Goal: Transaction & Acquisition: Purchase product/service

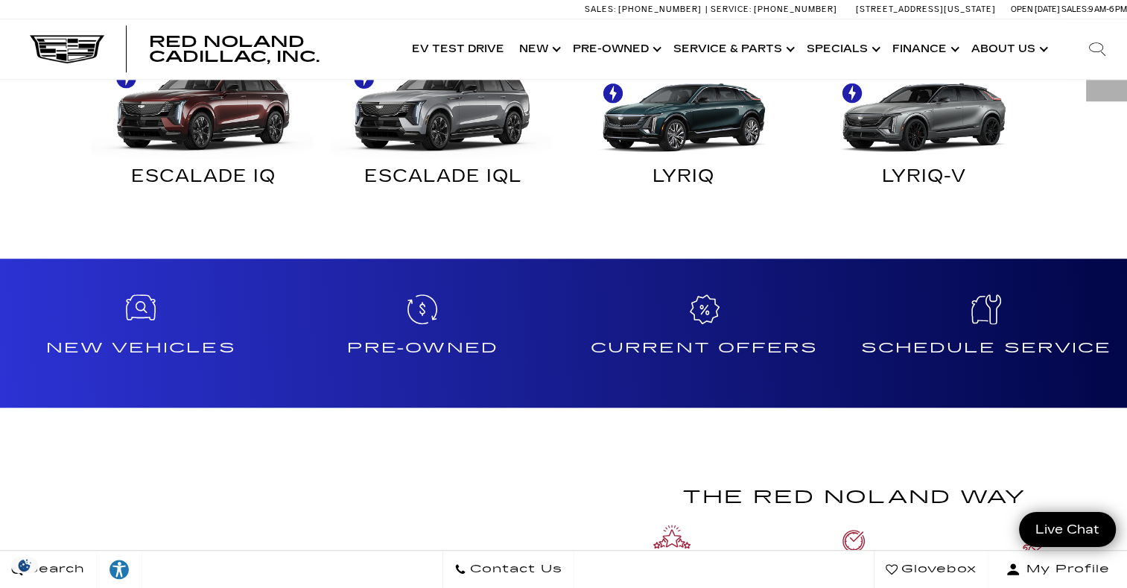
scroll to position [1051, 0]
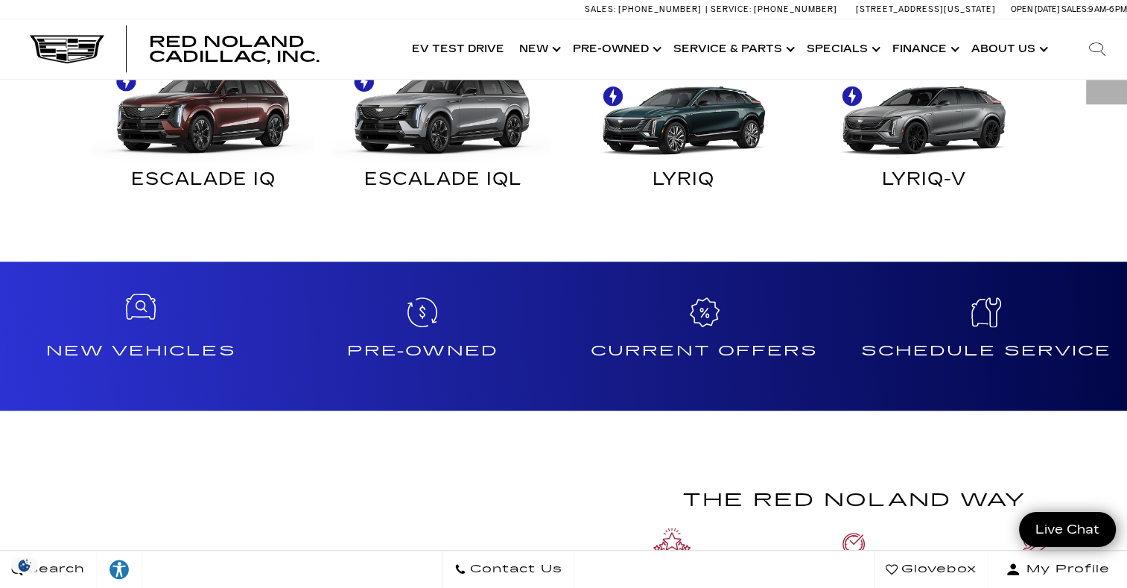
click at [143, 319] on icon at bounding box center [141, 308] width 30 height 30
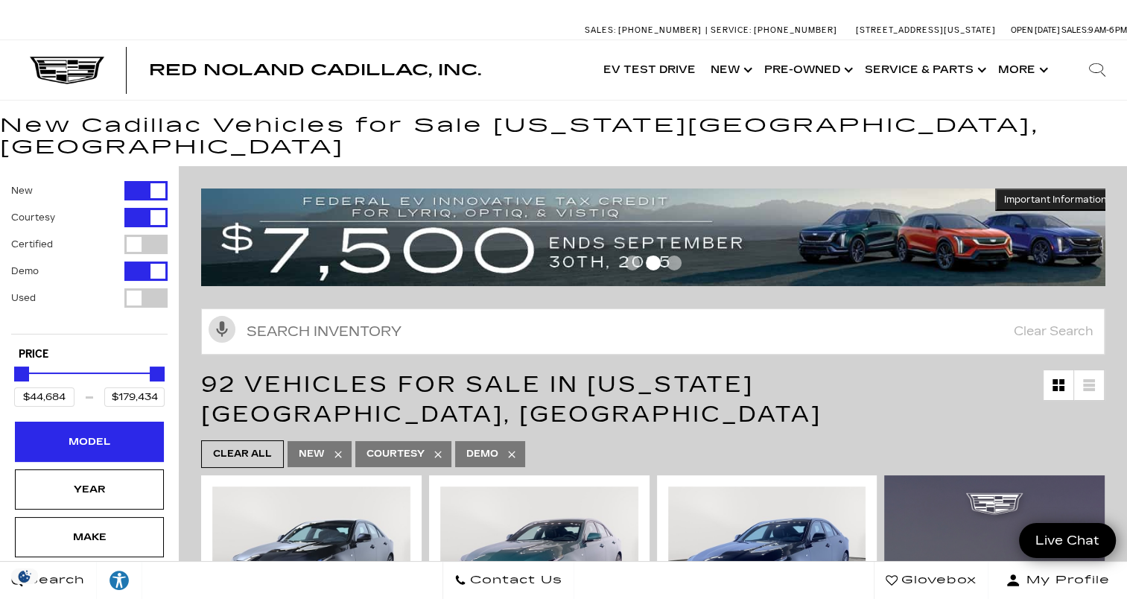
click at [115, 433] on div "Model" at bounding box center [89, 441] width 74 height 16
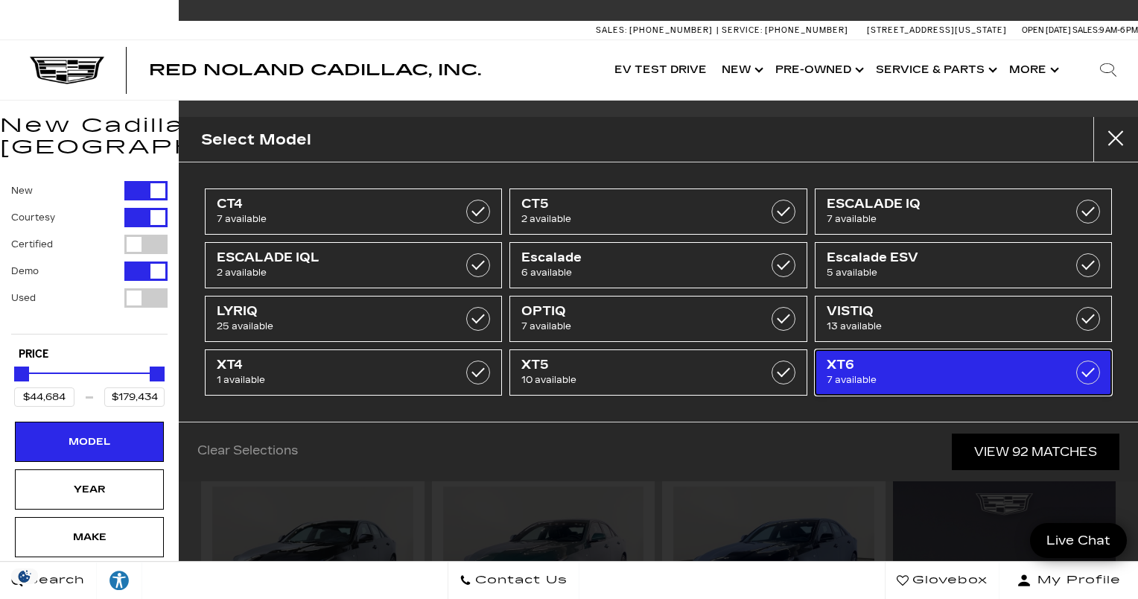
click at [873, 372] on span "7 available" at bounding box center [943, 379] width 232 height 15
type input "$64,174"
type input "$76,249"
checkbox input "true"
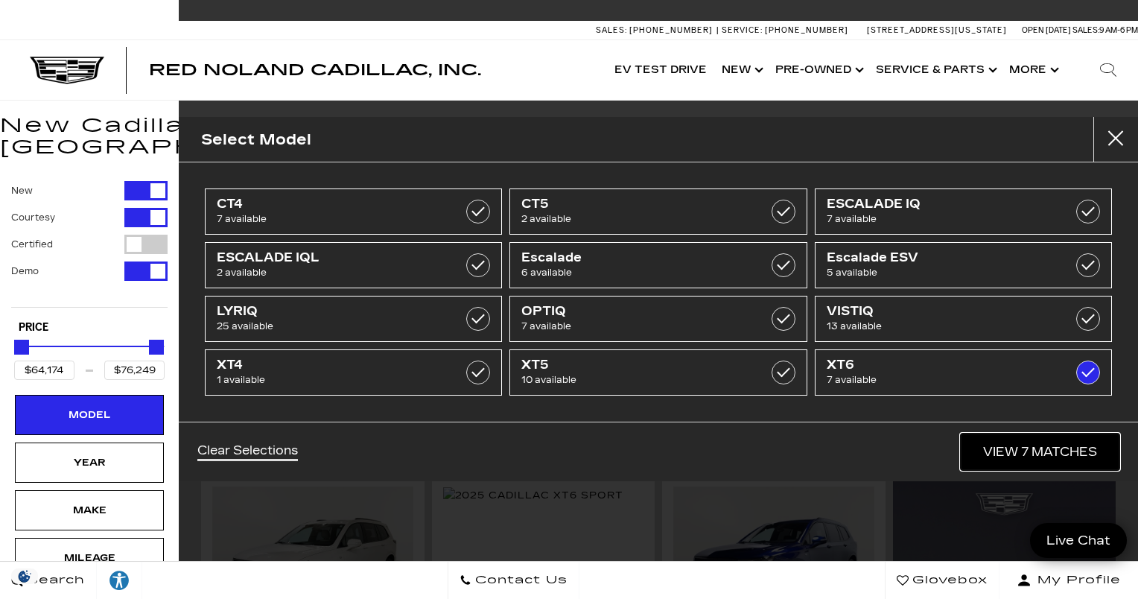
click at [1008, 439] on link "View 7 Matches" at bounding box center [1040, 451] width 159 height 36
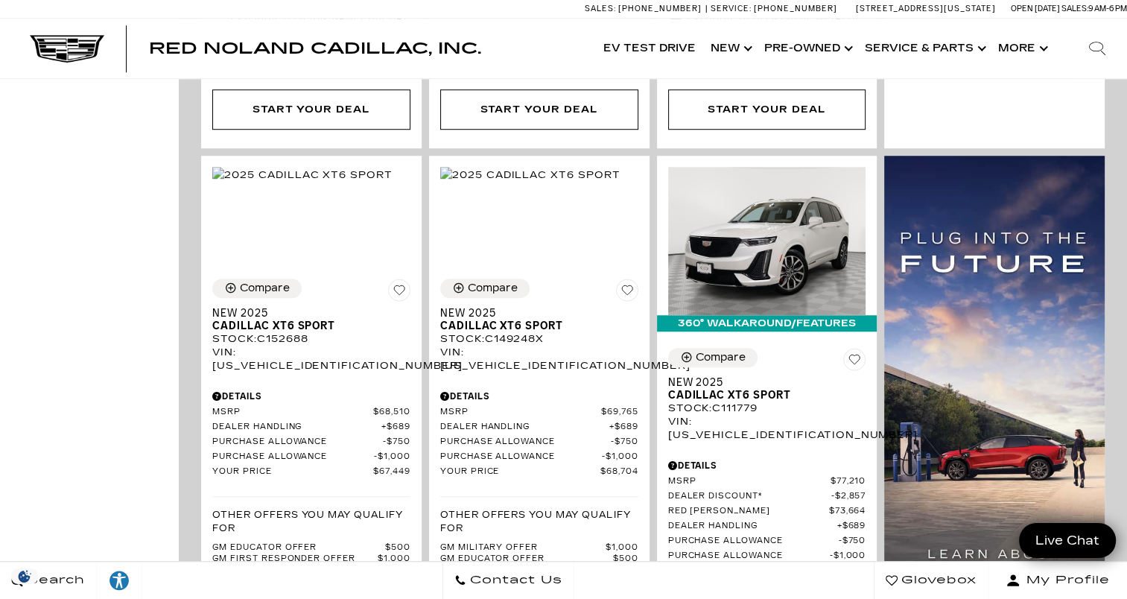
scroll to position [1044, 0]
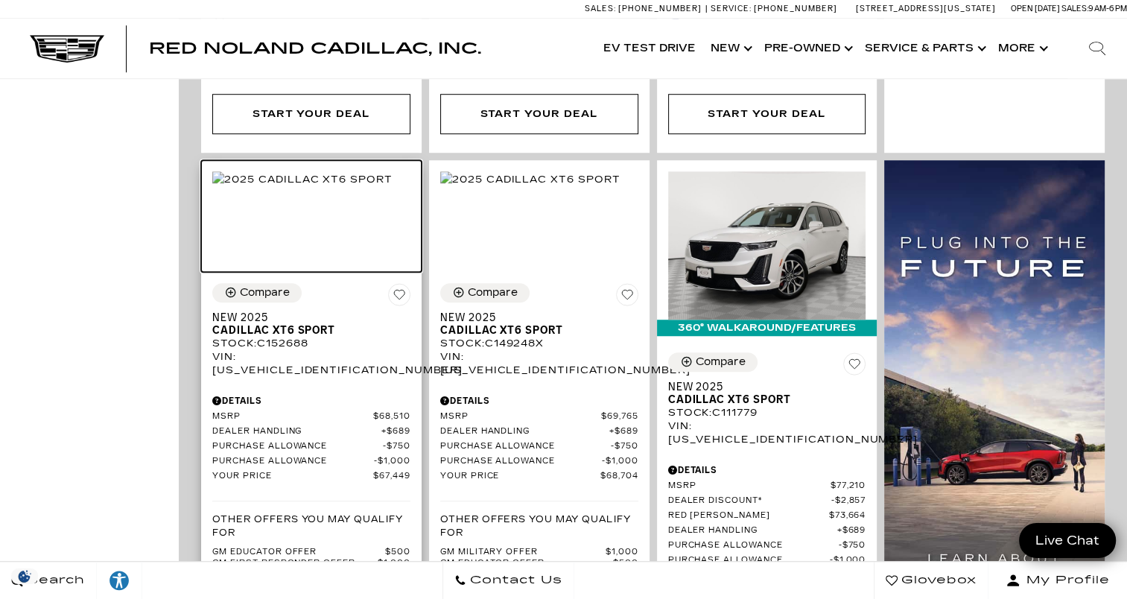
click at [330, 171] on img at bounding box center [302, 179] width 180 height 16
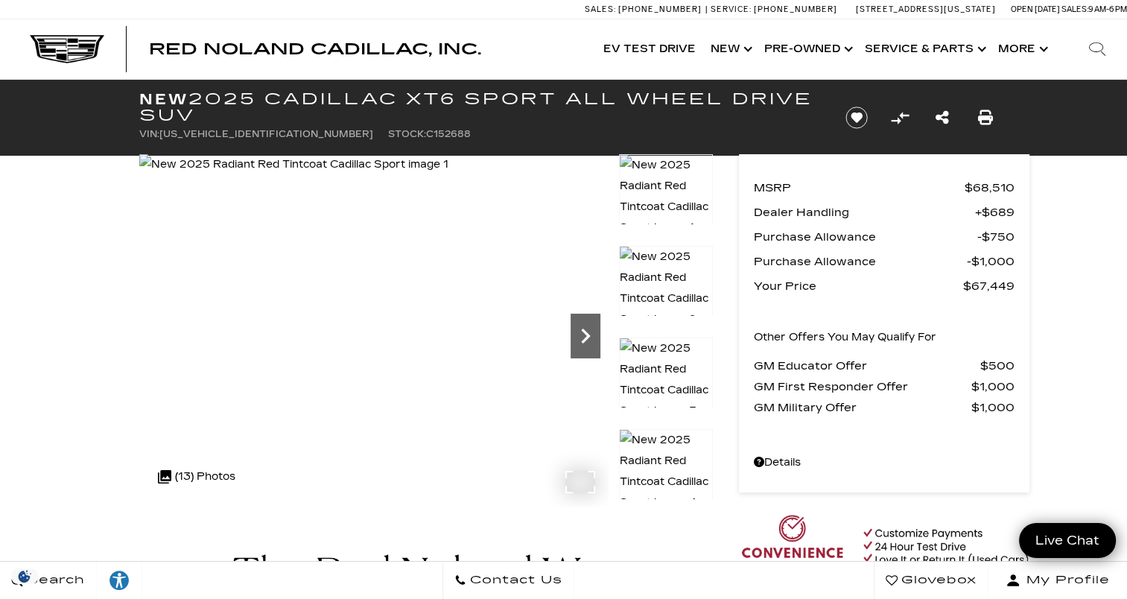
click at [582, 330] on icon "Next" at bounding box center [585, 335] width 9 height 15
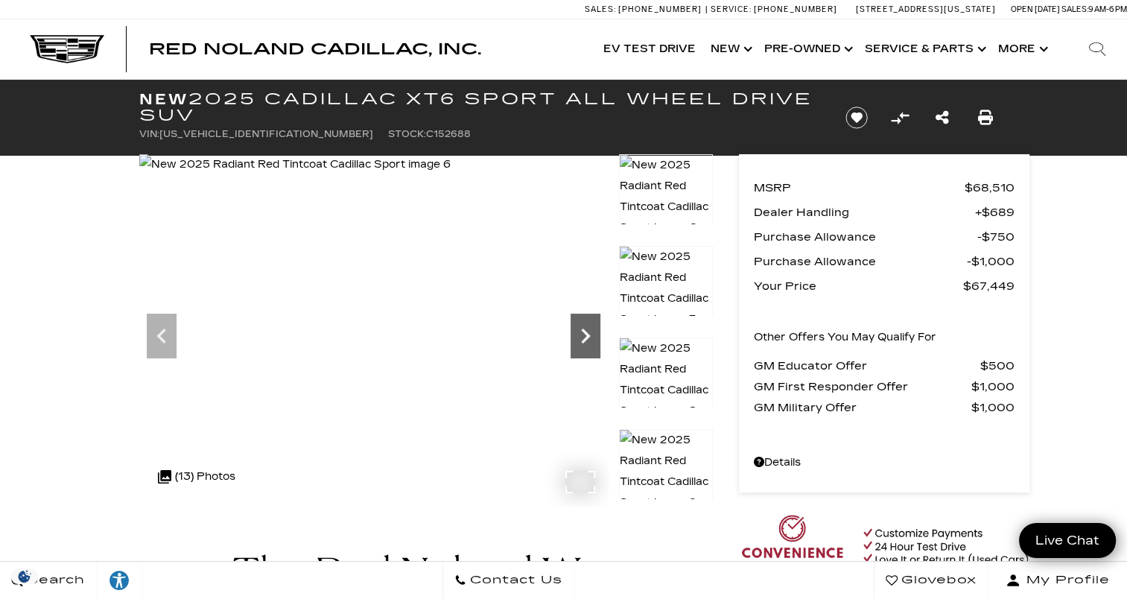
click at [582, 330] on icon "Next" at bounding box center [585, 335] width 9 height 15
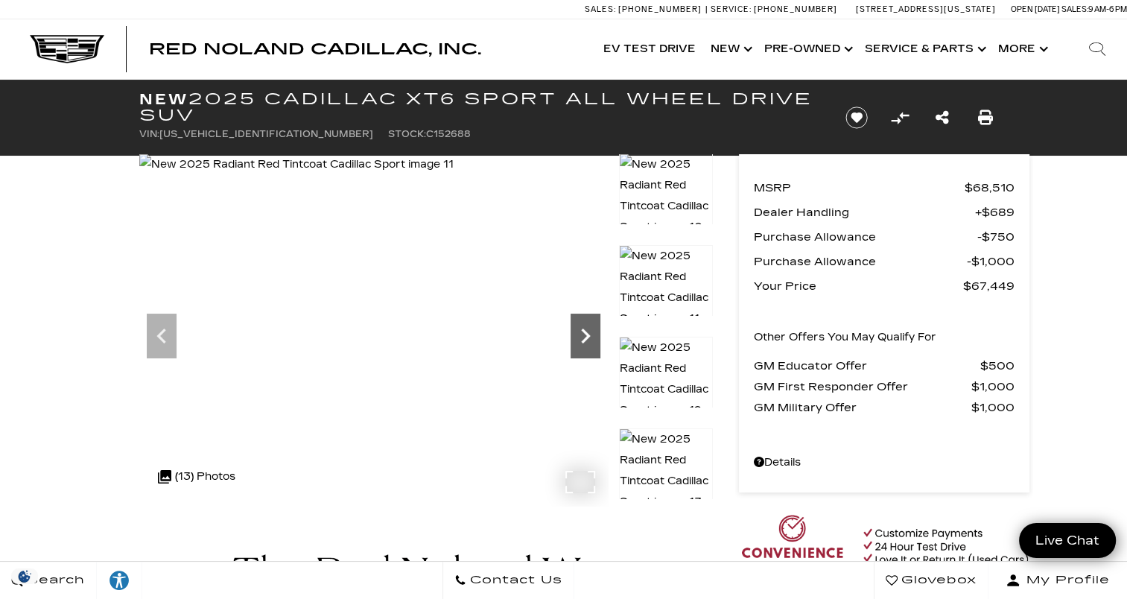
click at [582, 330] on icon "Next" at bounding box center [585, 335] width 9 height 15
click at [456, 175] on img at bounding box center [297, 164] width 316 height 21
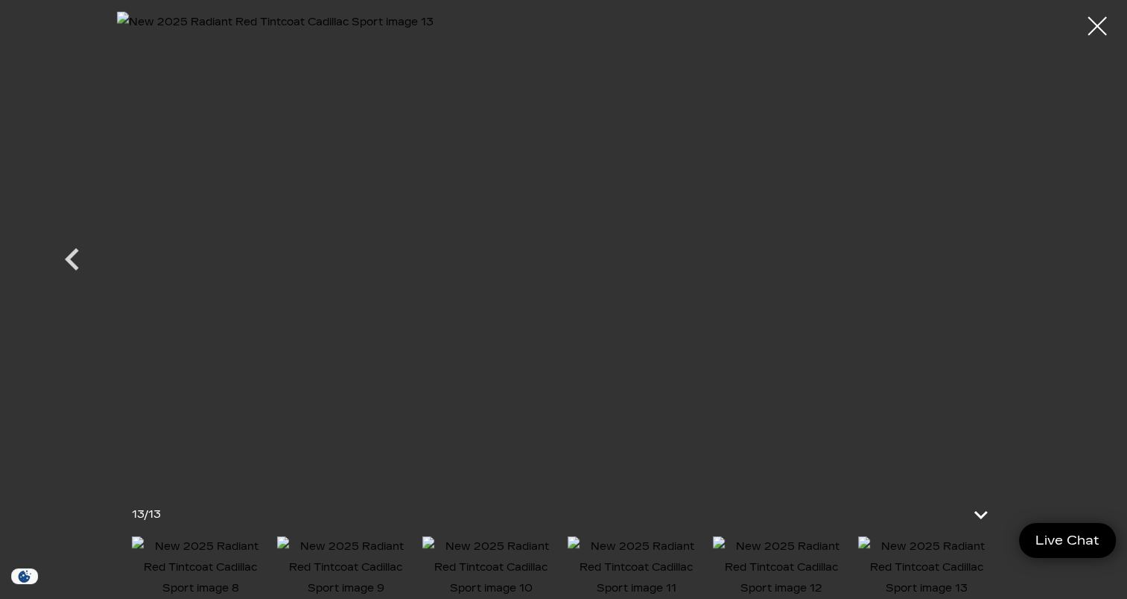
scroll to position [315, 0]
click at [984, 509] on icon at bounding box center [982, 514] width 18 height 11
click at [66, 302] on icon "Previous" at bounding box center [72, 300] width 45 height 45
